Goal: Task Accomplishment & Management: Use online tool/utility

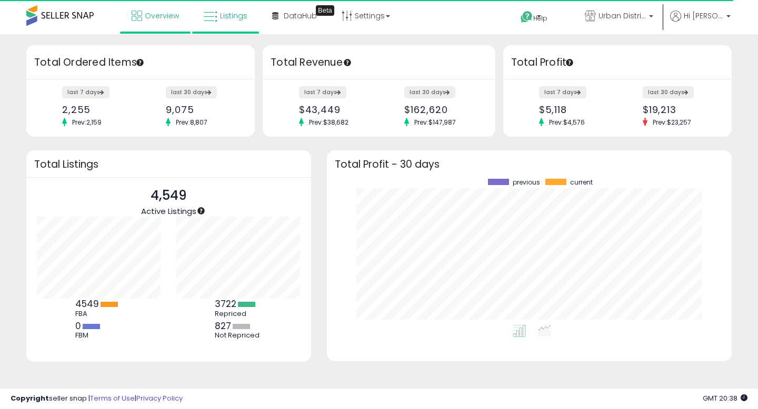
scroll to position [146, 384]
click at [151, 22] on link "Overview" at bounding box center [155, 16] width 63 height 32
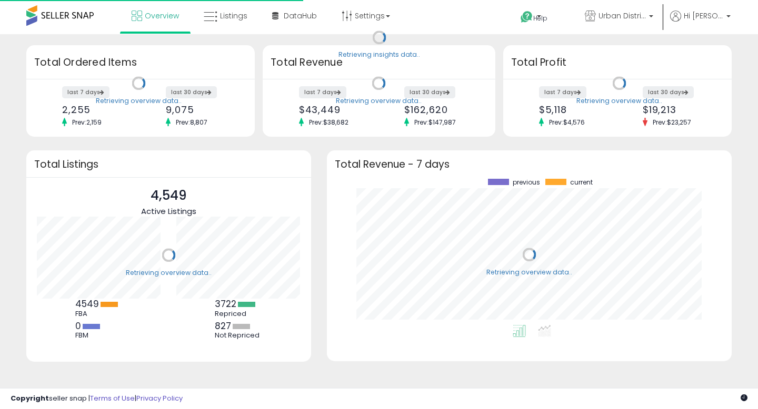
scroll to position [146, 384]
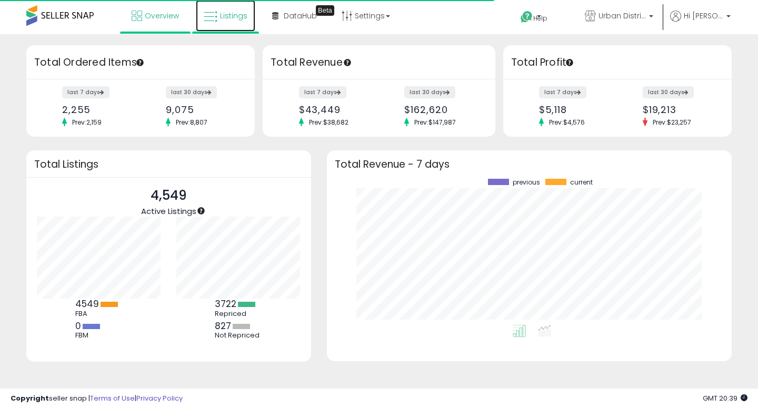
click at [212, 11] on icon at bounding box center [211, 17] width 14 height 14
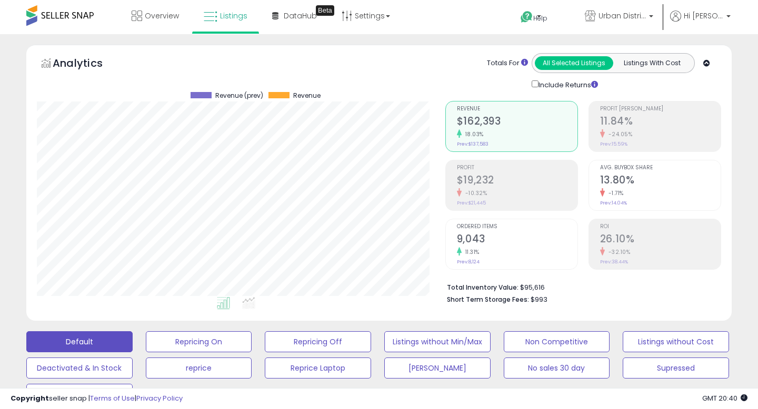
scroll to position [121, 0]
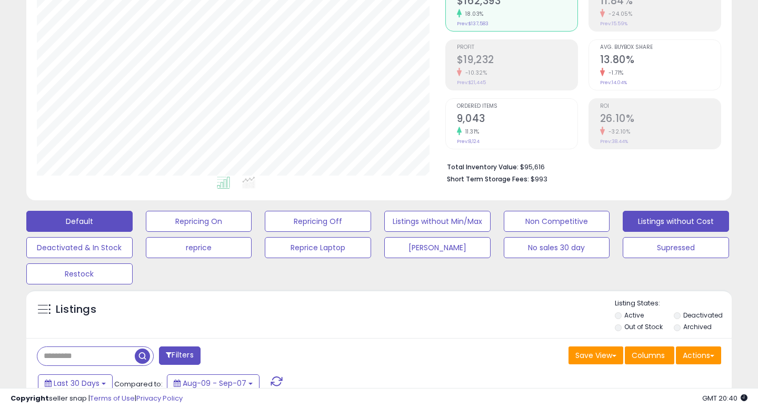
click at [646, 219] on button "Listings without Cost" at bounding box center [676, 221] width 106 height 21
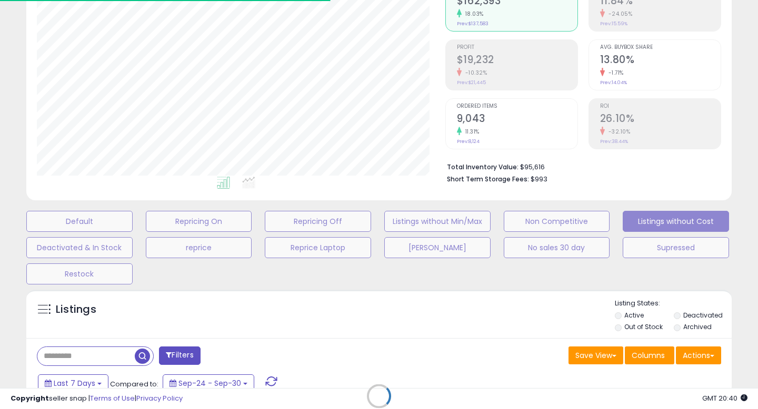
select select "**"
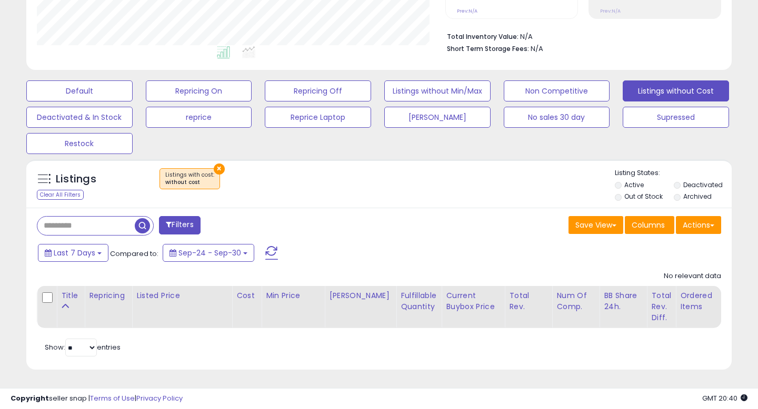
scroll to position [216, 408]
